Goal: Find specific page/section: Find specific page/section

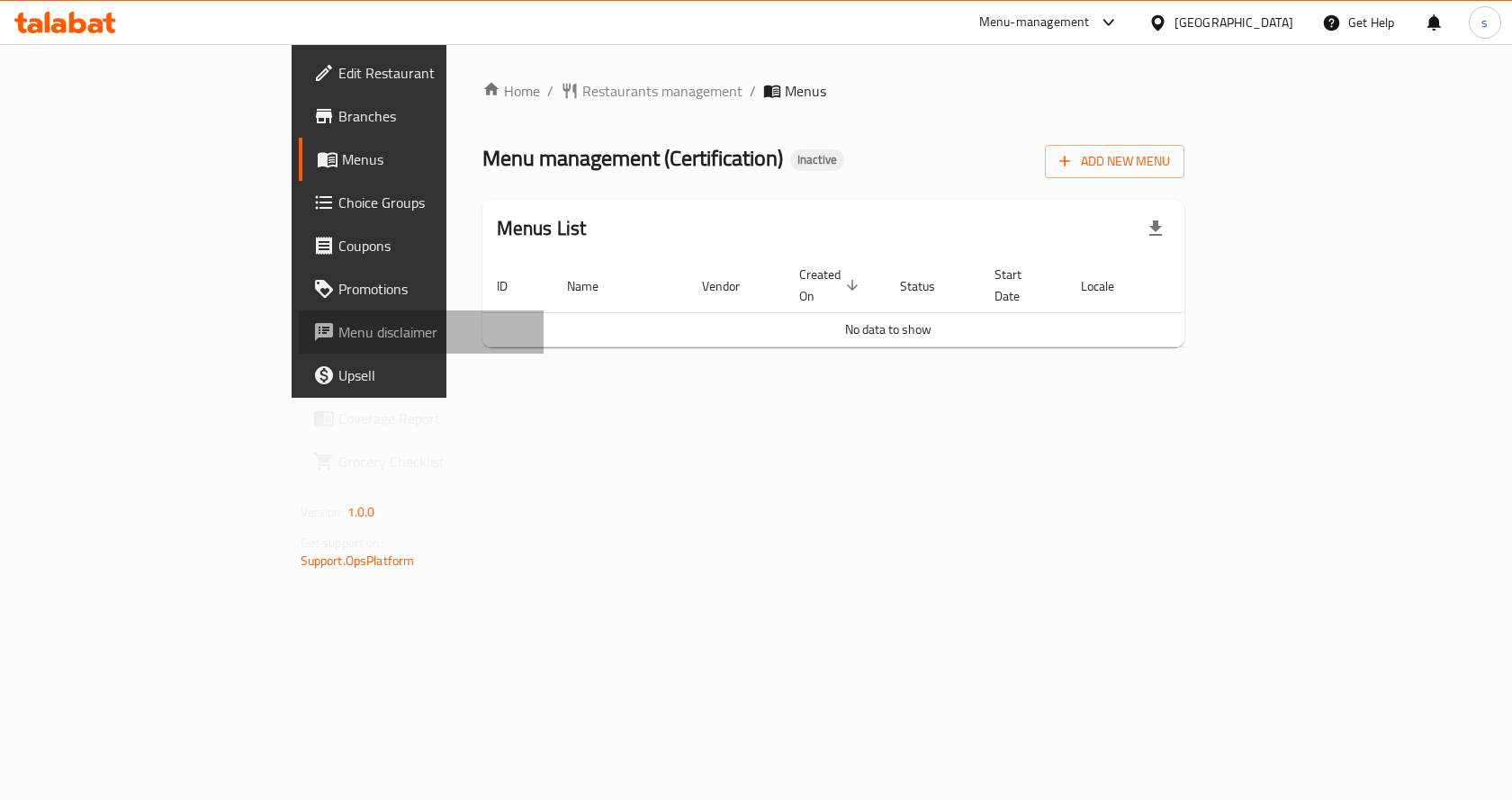
click at [338, 330] on span "Menu disclaimer" at bounding box center [434, 332] width 192 height 22
click at [1120, 18] on div at bounding box center [1105, 23] width 30 height 22
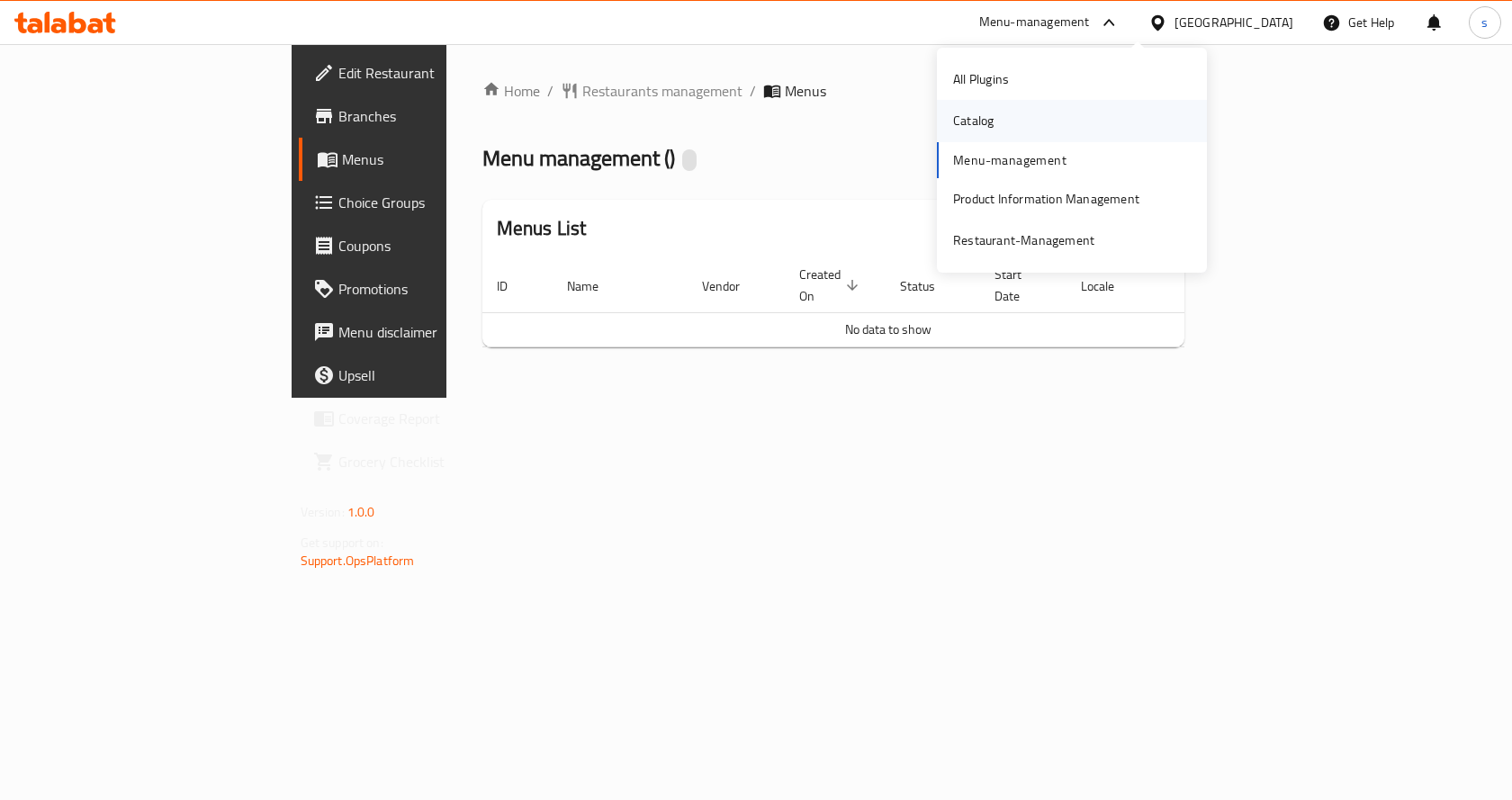
click at [1025, 130] on div "Catalog" at bounding box center [1072, 120] width 270 height 41
